Goal: Task Accomplishment & Management: Complete application form

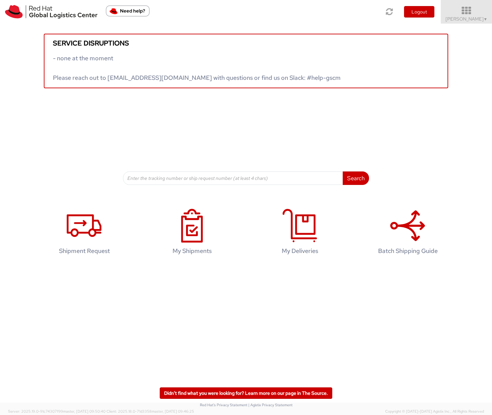
click at [464, 18] on span "Ruby Amrul ▼" at bounding box center [466, 19] width 42 height 6
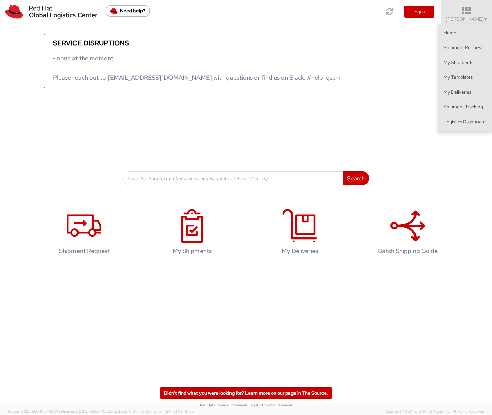
drag, startPoint x: 456, startPoint y: 129, endPoint x: 456, endPoint y: 125, distance: 3.7
click at [456, 129] on ul "Home Shipment Request My Shipments My Templates My Deliveries Shipment Tracking…" at bounding box center [465, 77] width 54 height 107
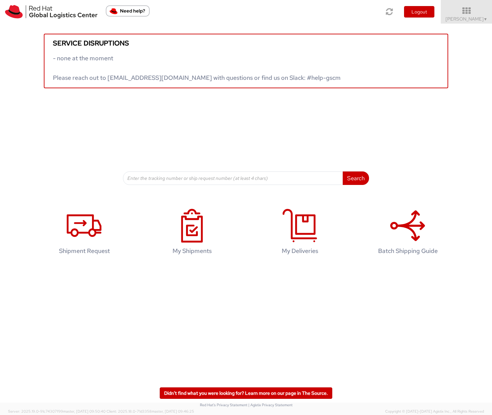
click at [456, 125] on div "Service disruptions - none at the moment Please reach out to globallogistics@re…" at bounding box center [246, 104] width 492 height 161
click at [474, 18] on span "Ruby Amrul ▼" at bounding box center [466, 19] width 42 height 6
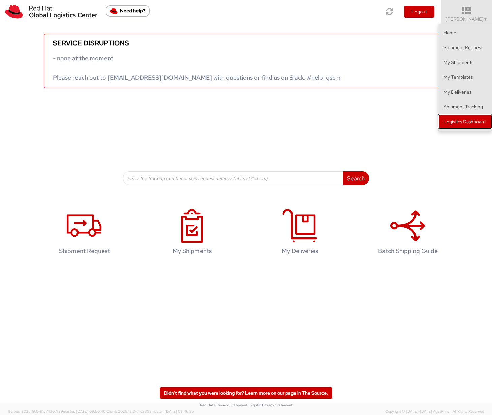
click at [465, 120] on link "Logistics Dashboard" at bounding box center [465, 121] width 54 height 15
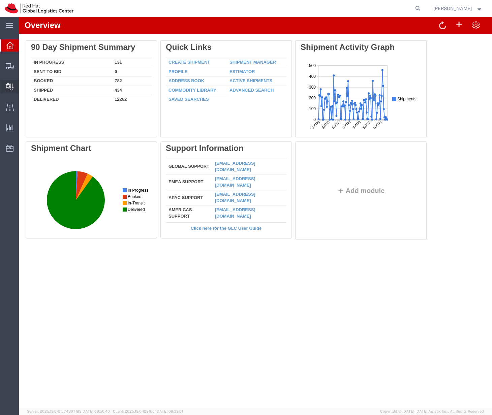
click at [23, 85] on span "Internal Delivery" at bounding box center [21, 86] width 5 height 13
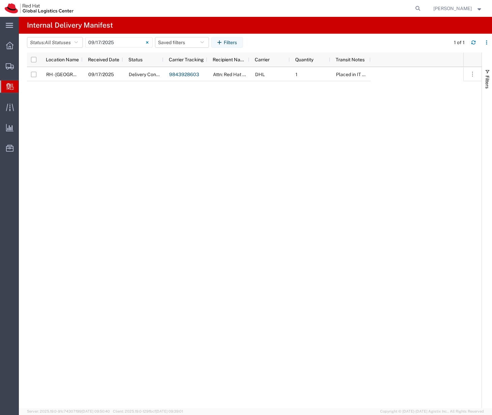
click at [0, 0] on span "Create Delivery" at bounding box center [0, 0] width 0 height 0
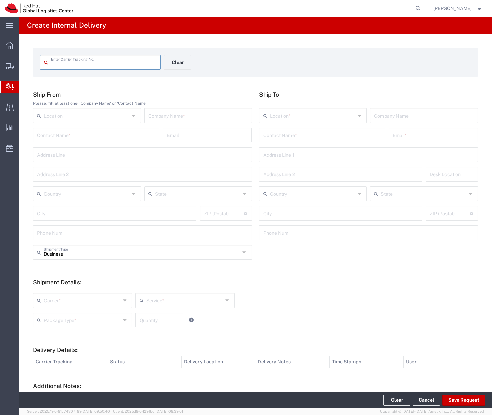
click at [71, 67] on input "text" at bounding box center [104, 62] width 106 height 12
type input "688876658934"
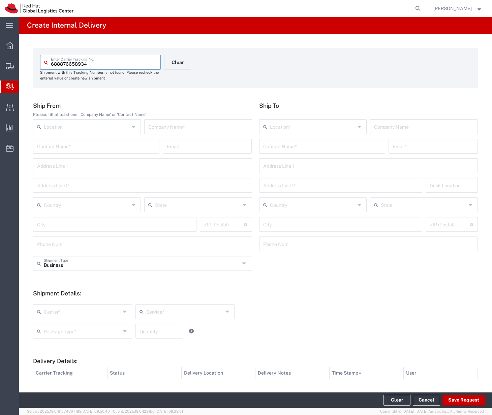
click at [168, 126] on input "text" at bounding box center [198, 126] width 100 height 12
type input "Anothersole International Pte Ltd"
click at [296, 148] on input "text" at bounding box center [322, 146] width 118 height 12
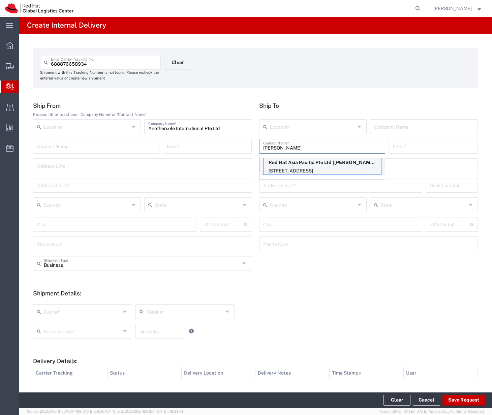
type input "clara qu"
click at [312, 166] on p "Red Hat Asia Pacific Pte Ltd (Clara Quek), cquek@redhat.com" at bounding box center [322, 162] width 118 height 8
type input "RH - Singapore"
type input "Red Hat Asia Pacific Pte Ltd"
type input "Clara Quek"
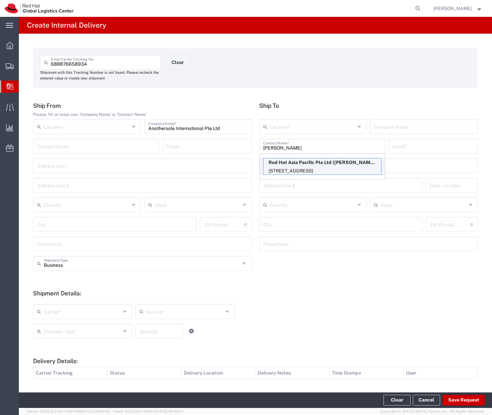
type input "cquek@redhat.com"
type input "88 Market Street, Level 45"
type input "CapitaSpring"
type input "45N155"
type input "Singapore"
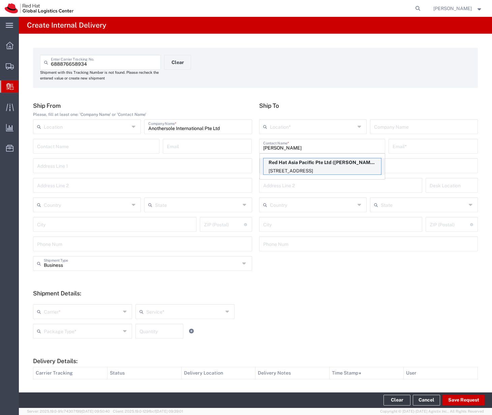
type input "SINGAPORE"
type input "048948"
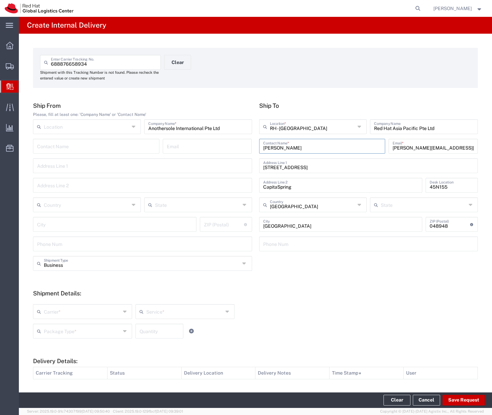
click at [273, 327] on div "Package Type * Case(s) Envelope PAK Skid(s) Your Packaging Quantity" at bounding box center [184, 334] width 307 height 20
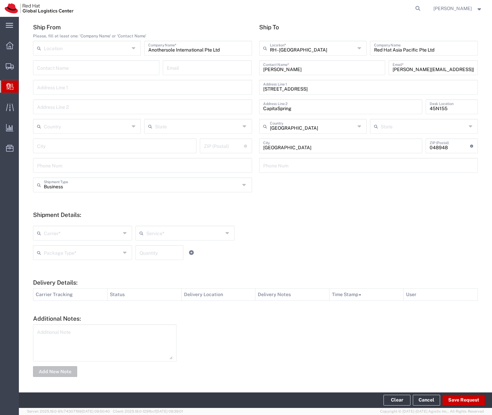
click at [123, 231] on icon at bounding box center [125, 233] width 5 height 11
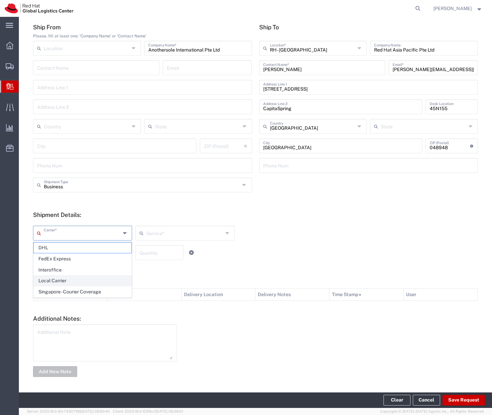
click at [100, 280] on span "Local Carrier" at bounding box center [83, 280] width 98 height 10
type input "Local Carrier"
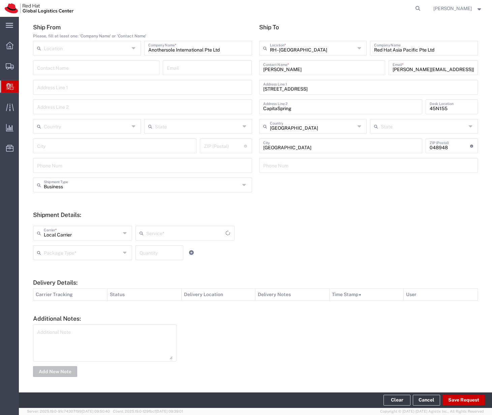
type input "Local_Ground"
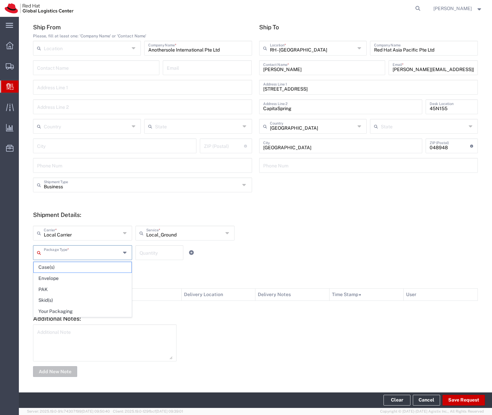
click at [99, 253] on input "text" at bounding box center [82, 252] width 77 height 12
click at [77, 308] on span "Your Packaging" at bounding box center [83, 311] width 98 height 10
type input "Your Packaging"
click at [148, 255] on input "number" at bounding box center [159, 252] width 40 height 12
type input "1"
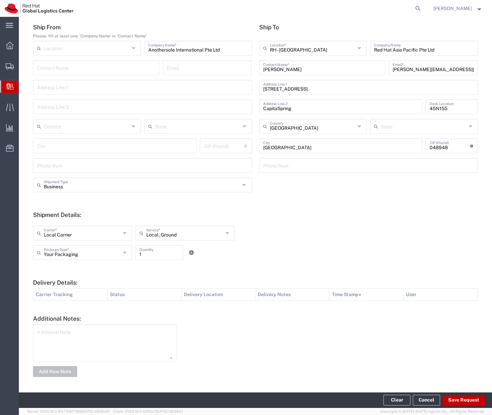
click at [307, 248] on div "Your Packaging Package Type * Case(s) Envelope PAK Skid(s) Your Packaging 1 Qua…" at bounding box center [184, 255] width 307 height 20
click at [464, 401] on button "Save Request" at bounding box center [463, 400] width 42 height 11
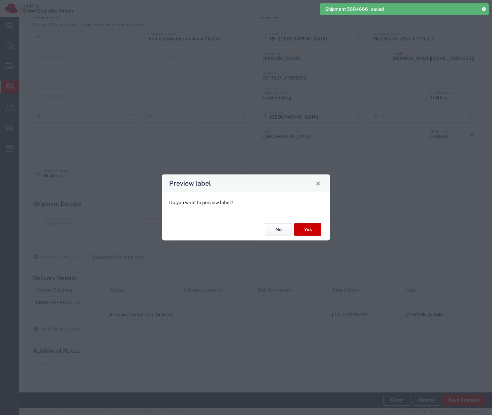
scroll to position [67, 0]
type input "Your Packaging"
type input "Local_Ground"
click at [311, 231] on button "Yes" at bounding box center [307, 229] width 27 height 12
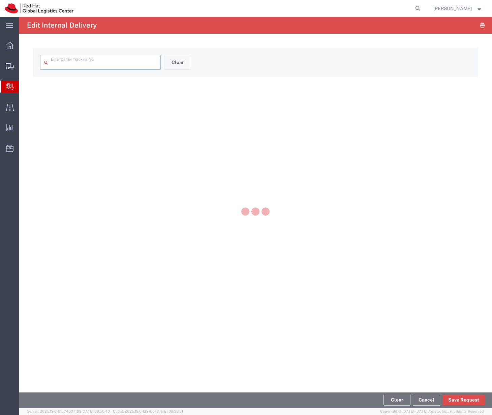
type input "688876658934"
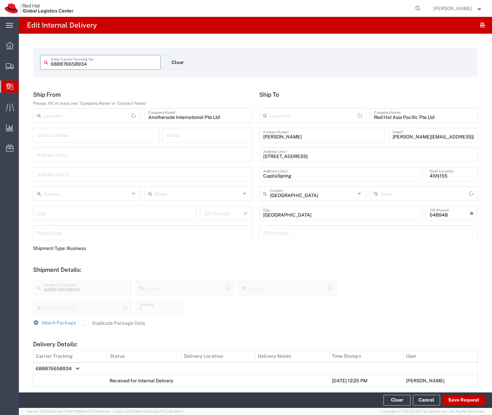
type input "Your Packaging"
type input "Local_Ground"
type input "Local Carrier"
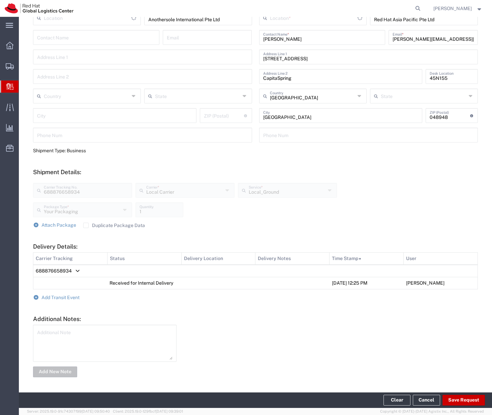
type input "RH - [GEOGRAPHIC_DATA]"
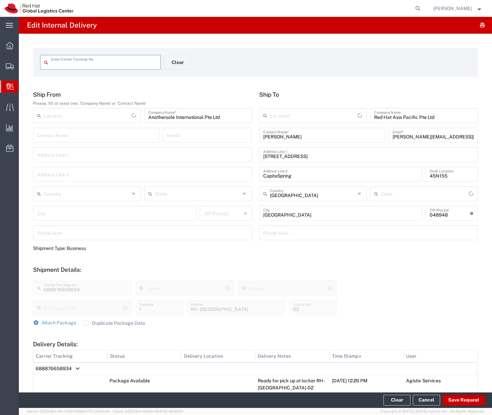
type input "688876658934"
type input "Your Packaging"
type input "Local_Ground"
type input "Local Carrier"
type input "RH - [GEOGRAPHIC_DATA]"
